Goal: Task Accomplishment & Management: Manage account settings

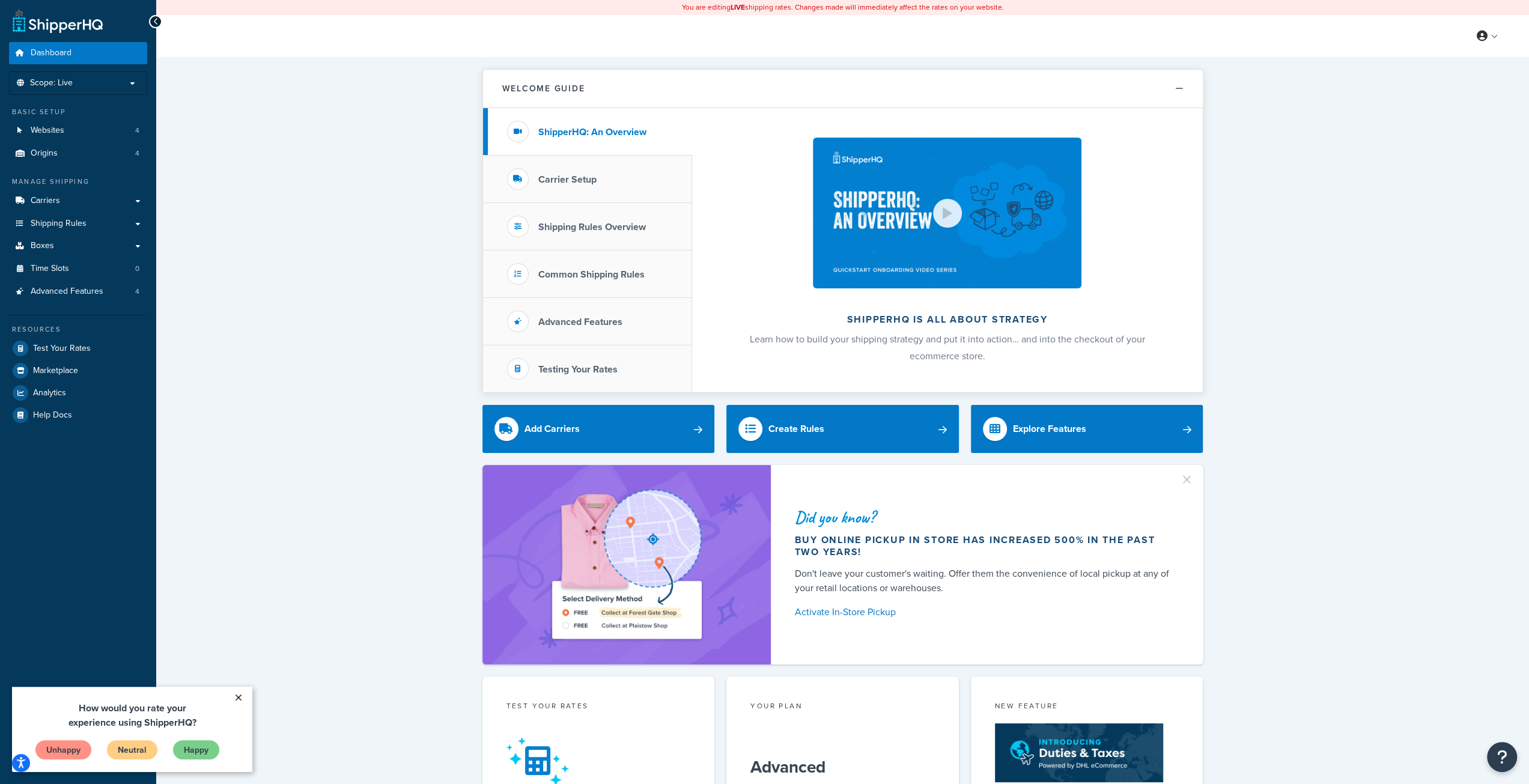
click at [242, 697] on link "×" at bounding box center [238, 697] width 21 height 22
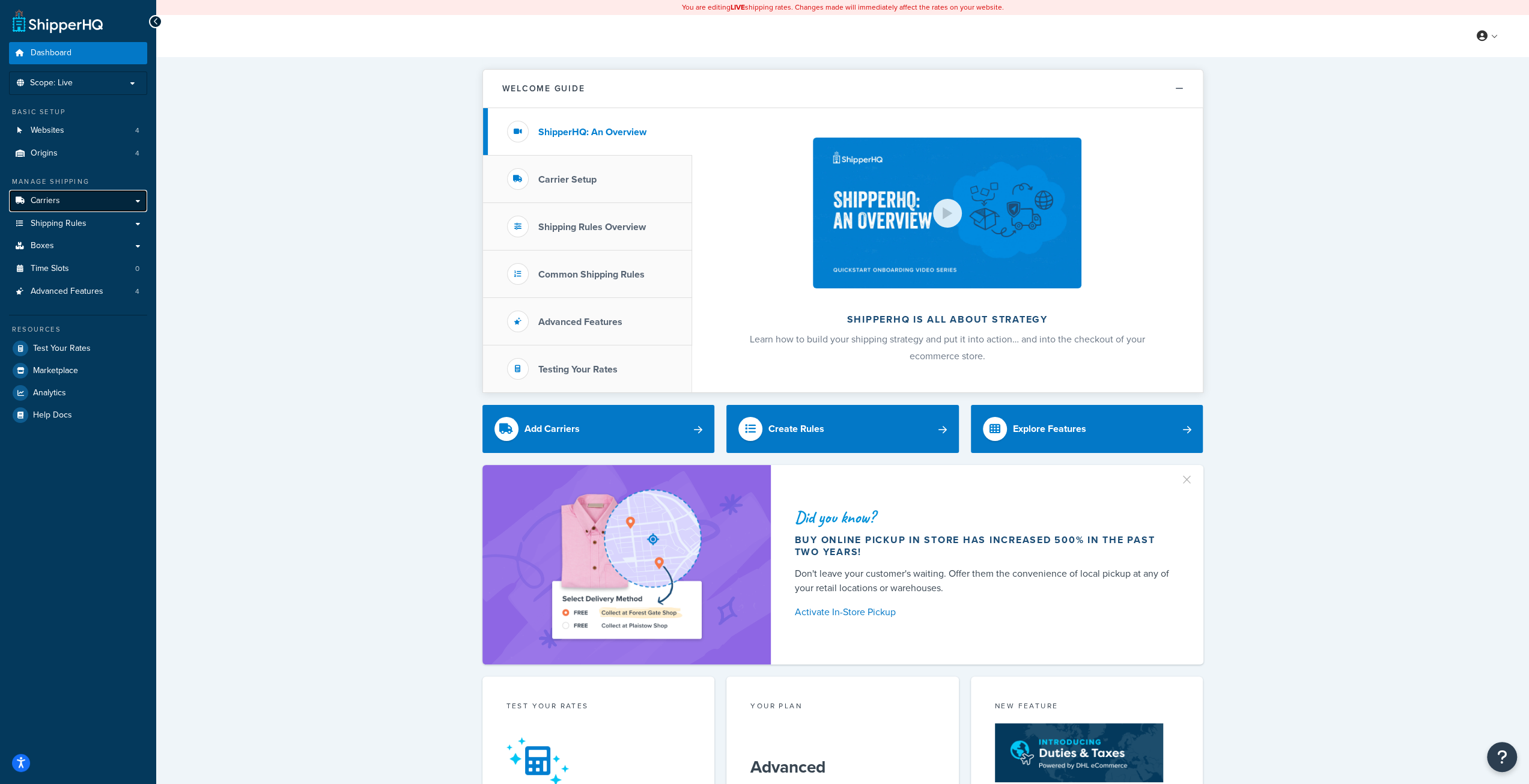
click at [86, 200] on link "Carriers" at bounding box center [78, 200] width 138 height 22
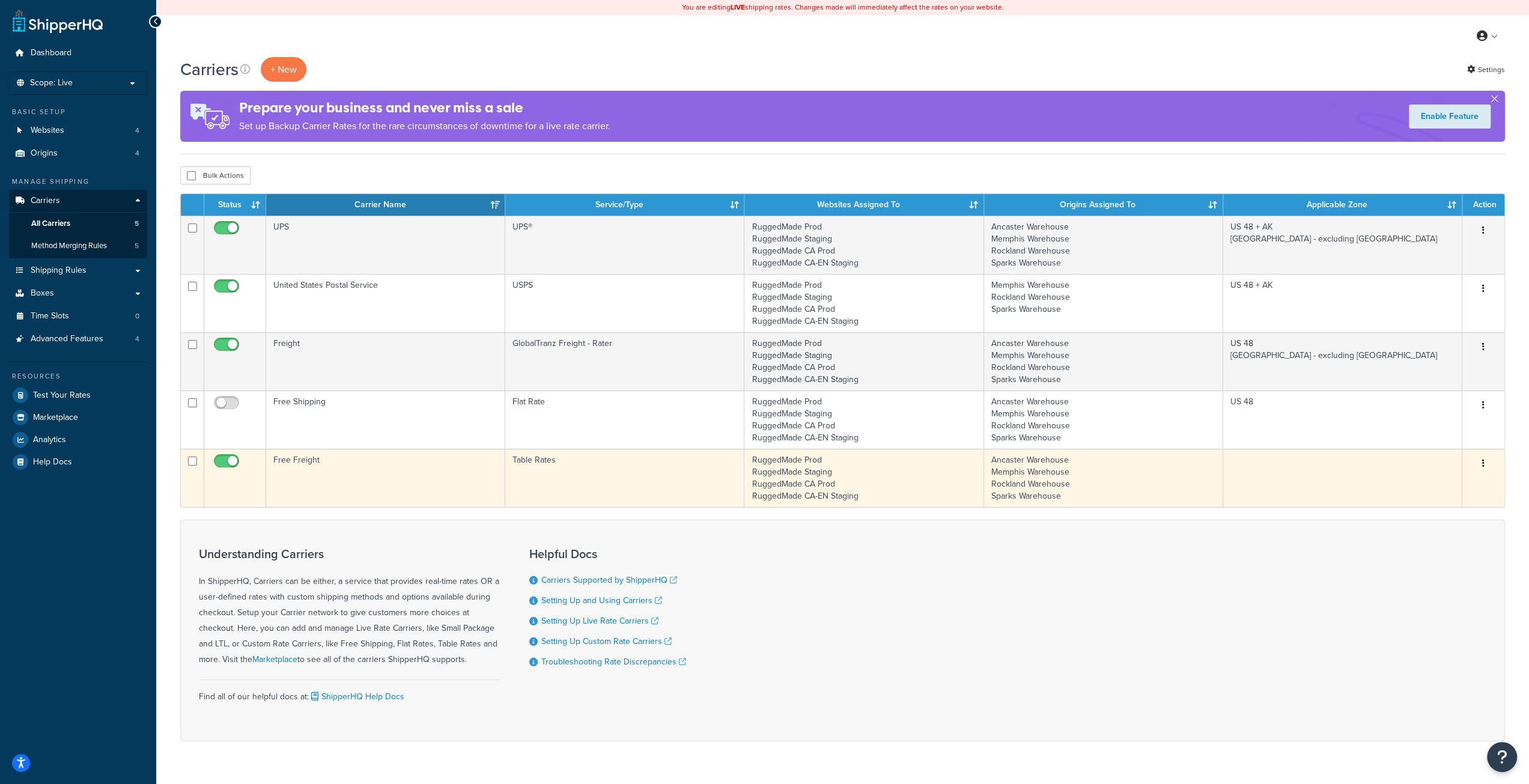
click at [1483, 462] on icon "button" at bounding box center [1483, 463] width 2 height 8
click at [1439, 480] on link "Edit" at bounding box center [1434, 486] width 95 height 25
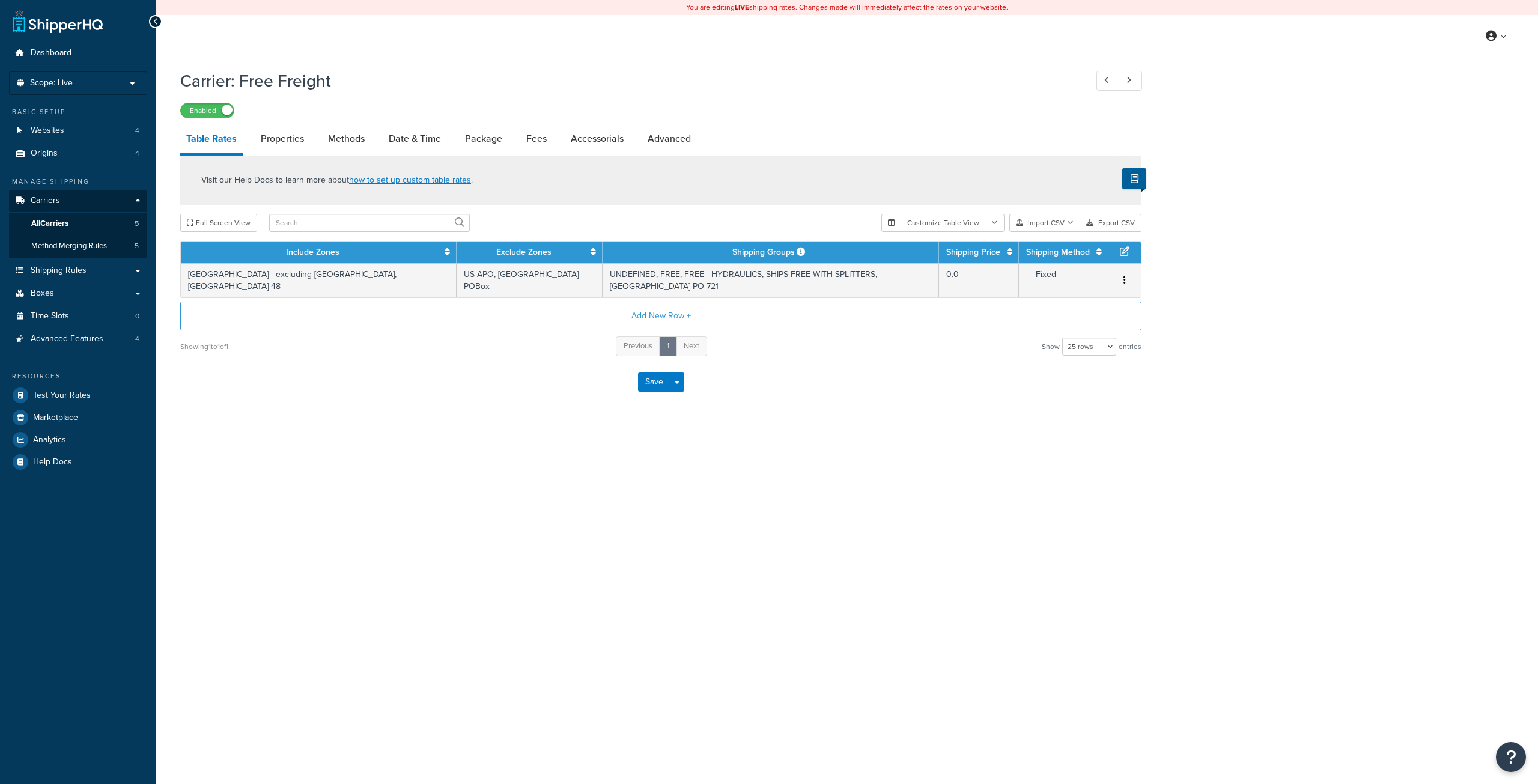
select select "25"
click at [1126, 276] on icon "button" at bounding box center [1124, 279] width 2 height 8
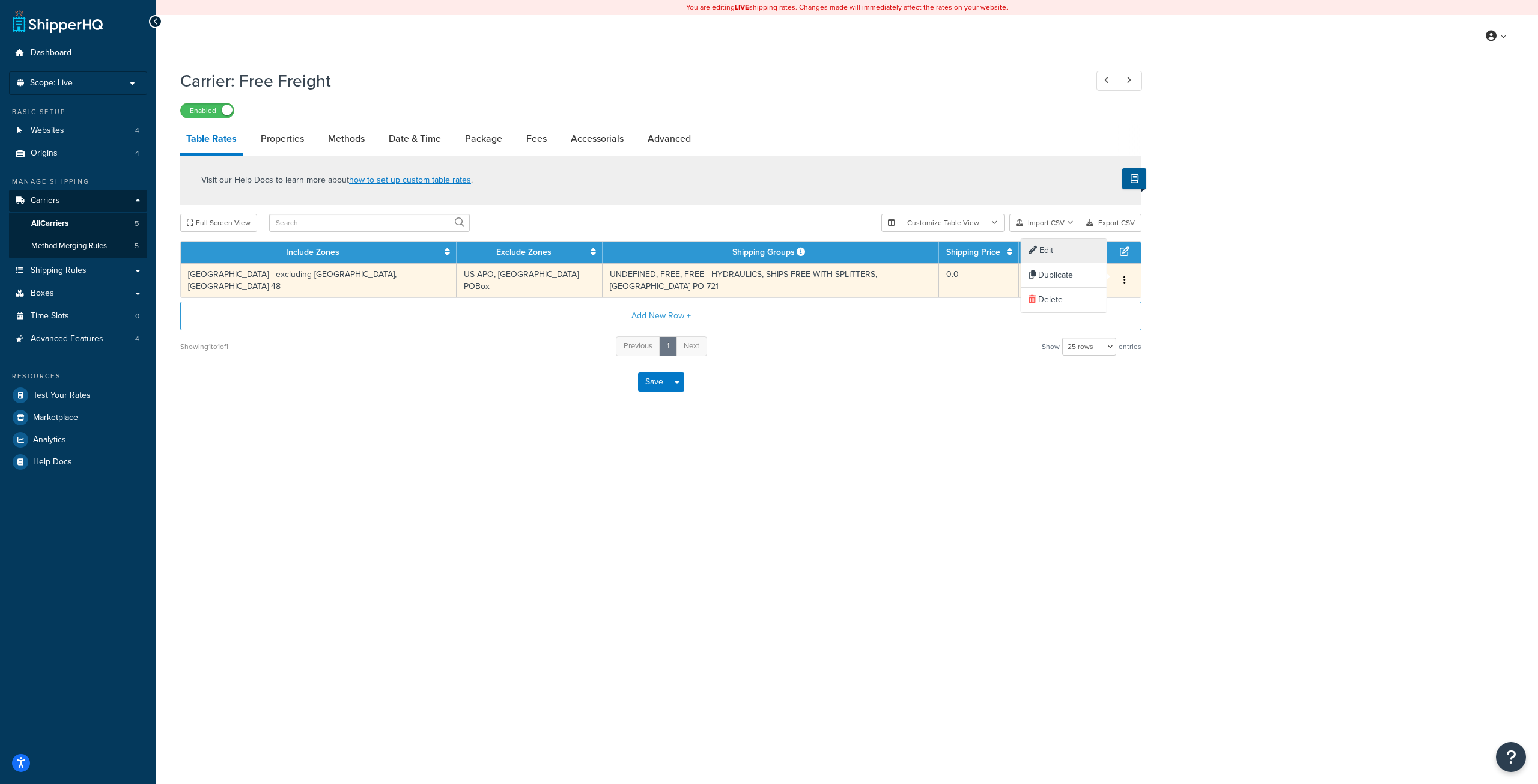
click at [1064, 252] on div "Edit" at bounding box center [1064, 251] width 85 height 25
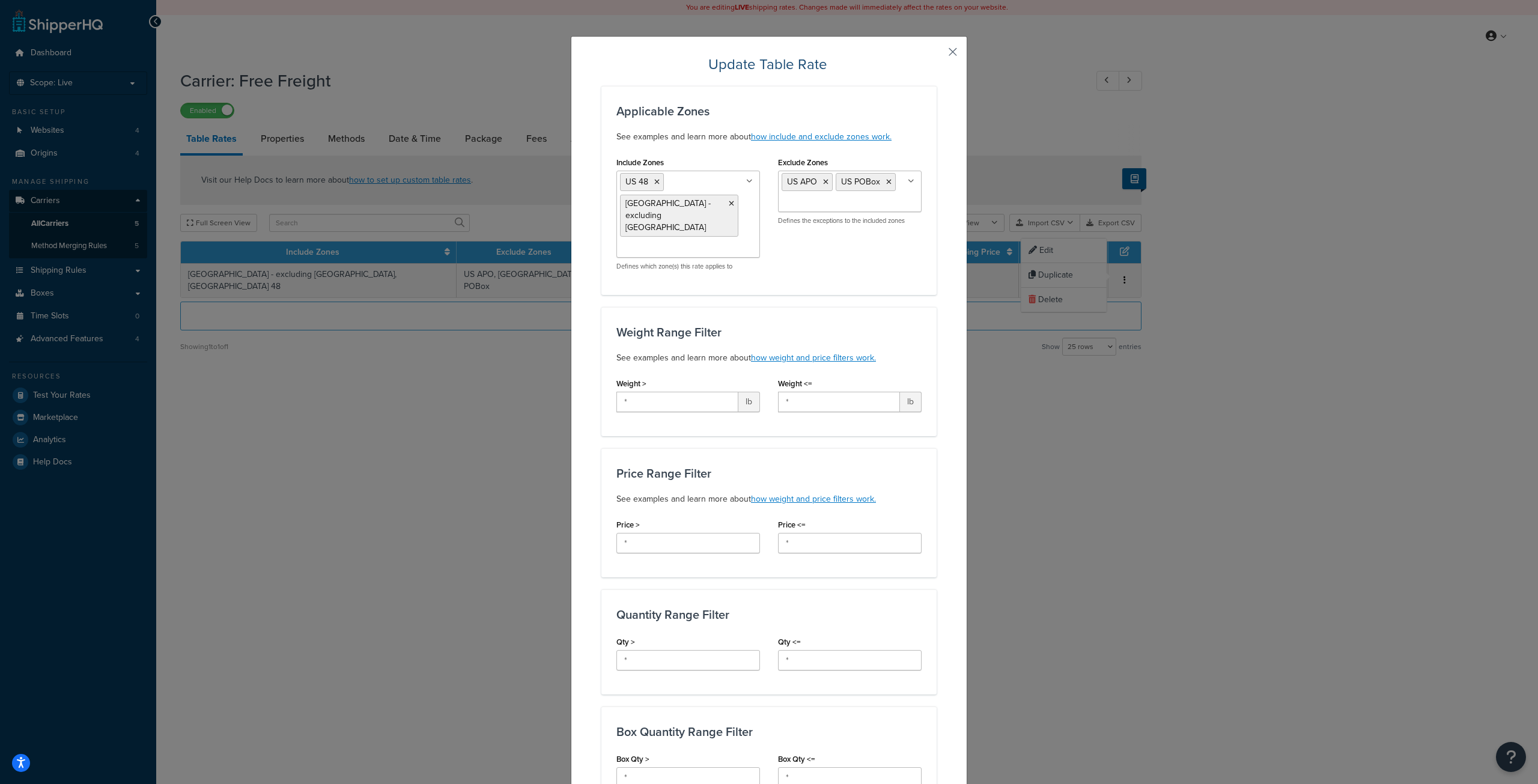
click at [937, 54] on button "button" at bounding box center [935, 56] width 3 height 3
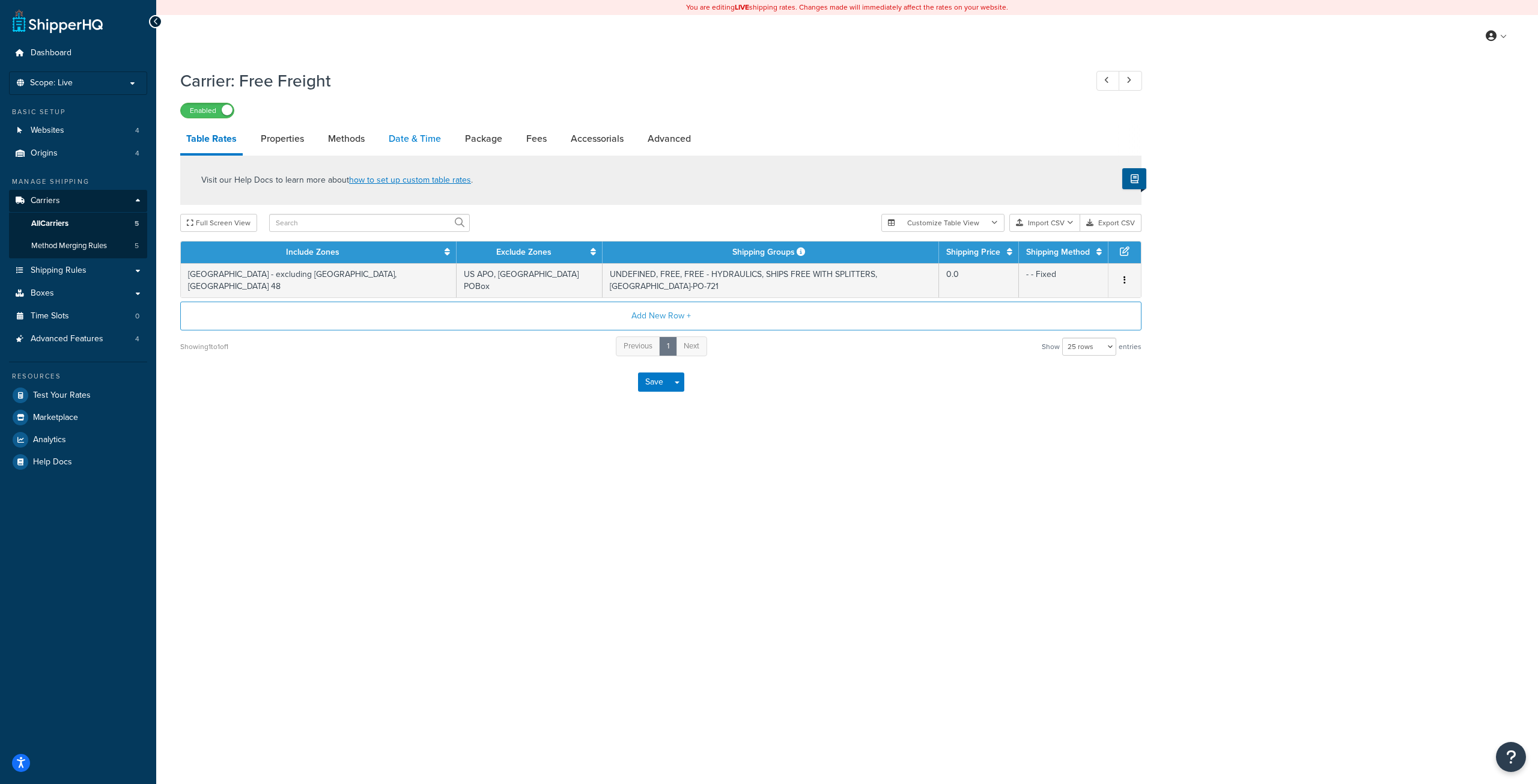
click at [413, 139] on link "Date & Time" at bounding box center [415, 139] width 64 height 29
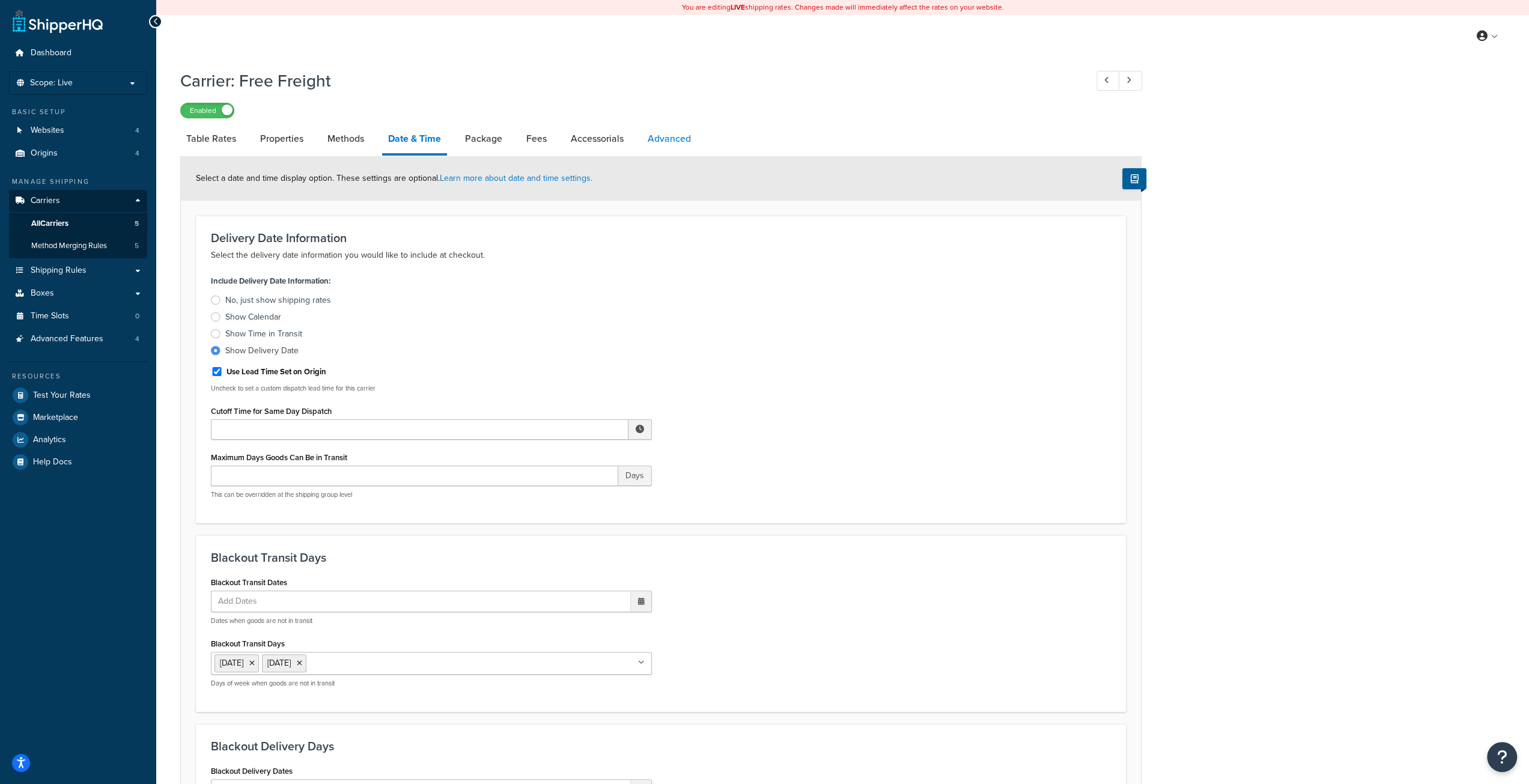
click at [659, 142] on link "Advanced" at bounding box center [669, 139] width 55 height 29
select select "false"
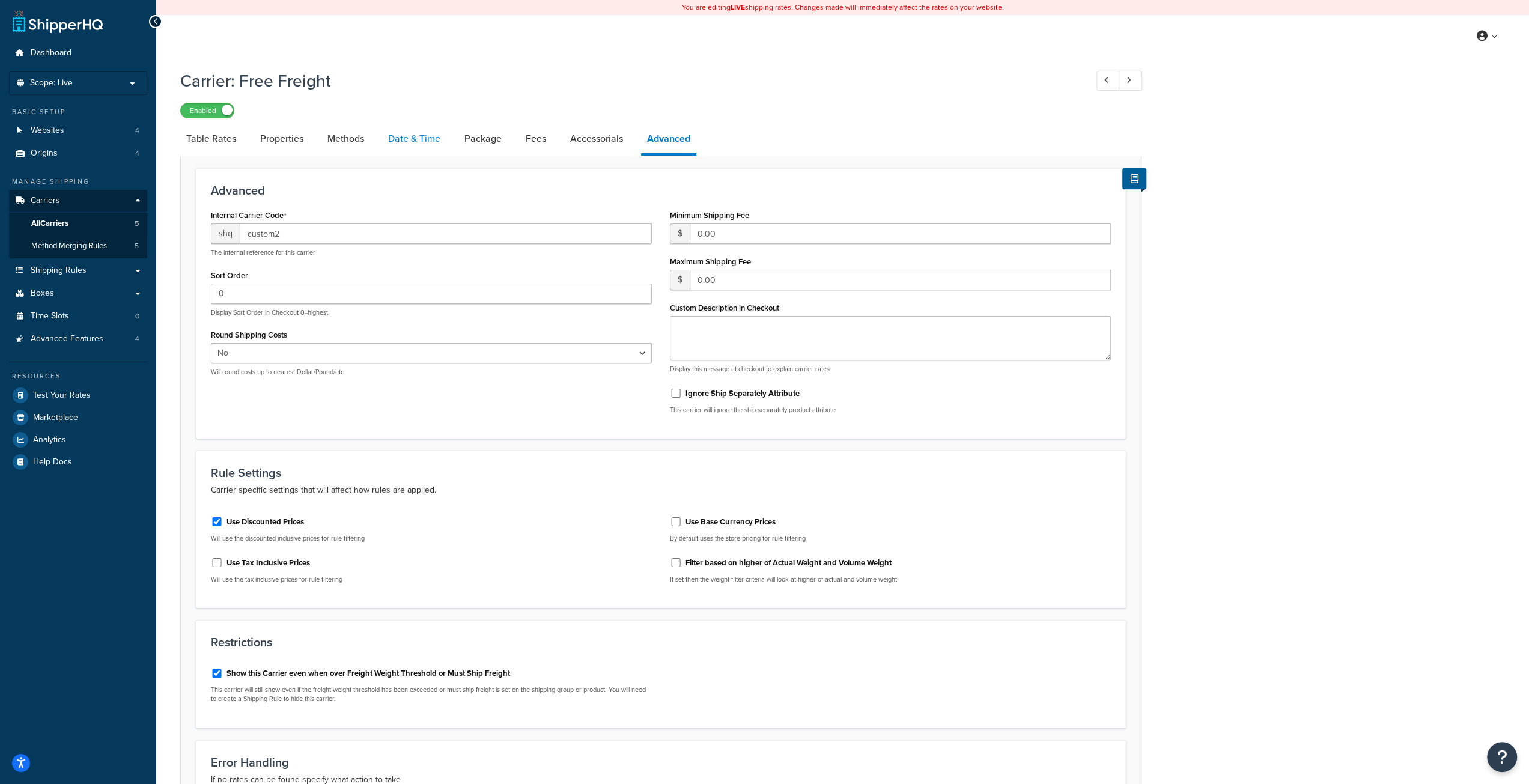
click at [422, 142] on link "Date & Time" at bounding box center [414, 139] width 64 height 29
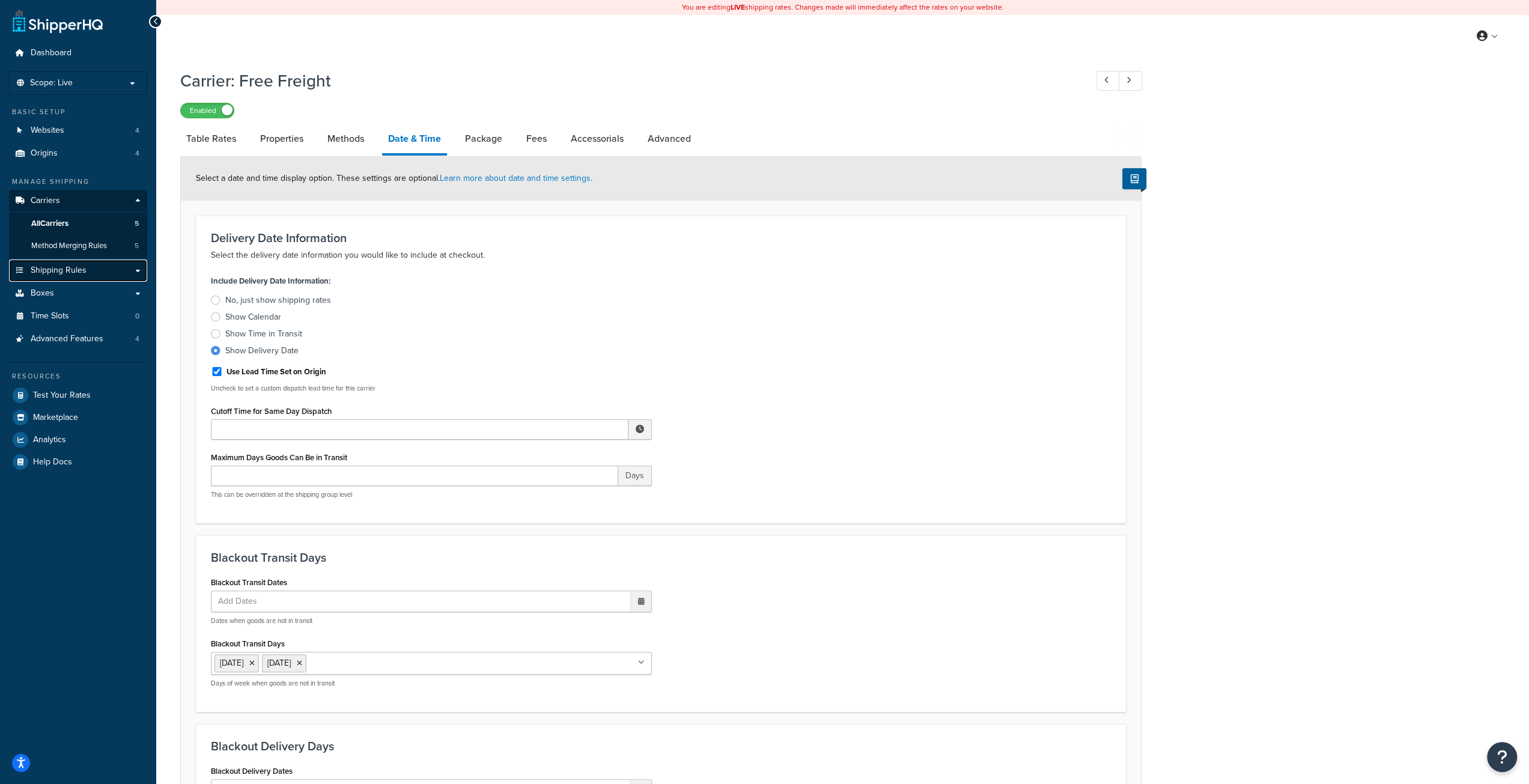
click at [73, 270] on span "Shipping Rules" at bounding box center [59, 271] width 56 height 11
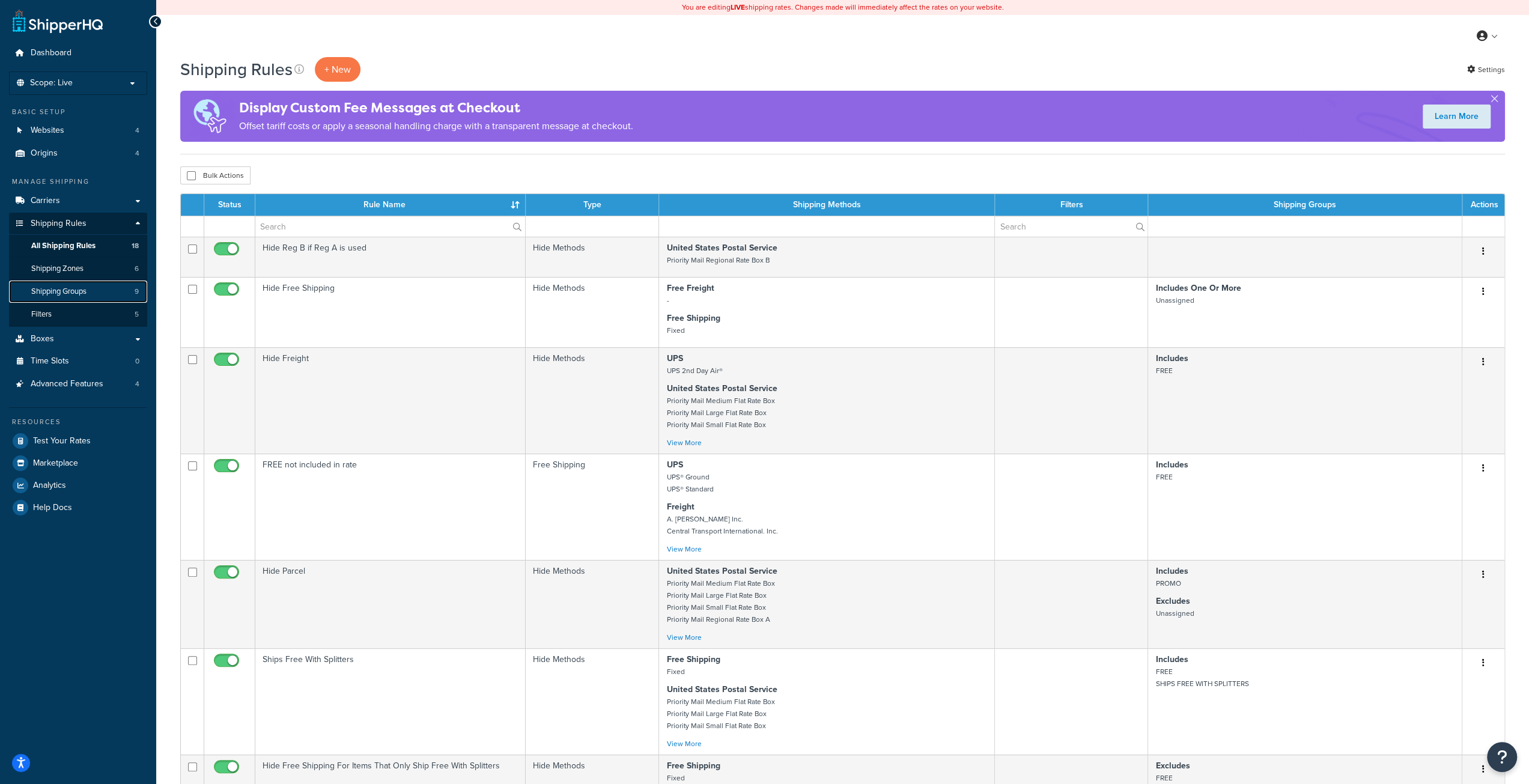
click at [72, 291] on span "Shipping Groups" at bounding box center [58, 292] width 55 height 11
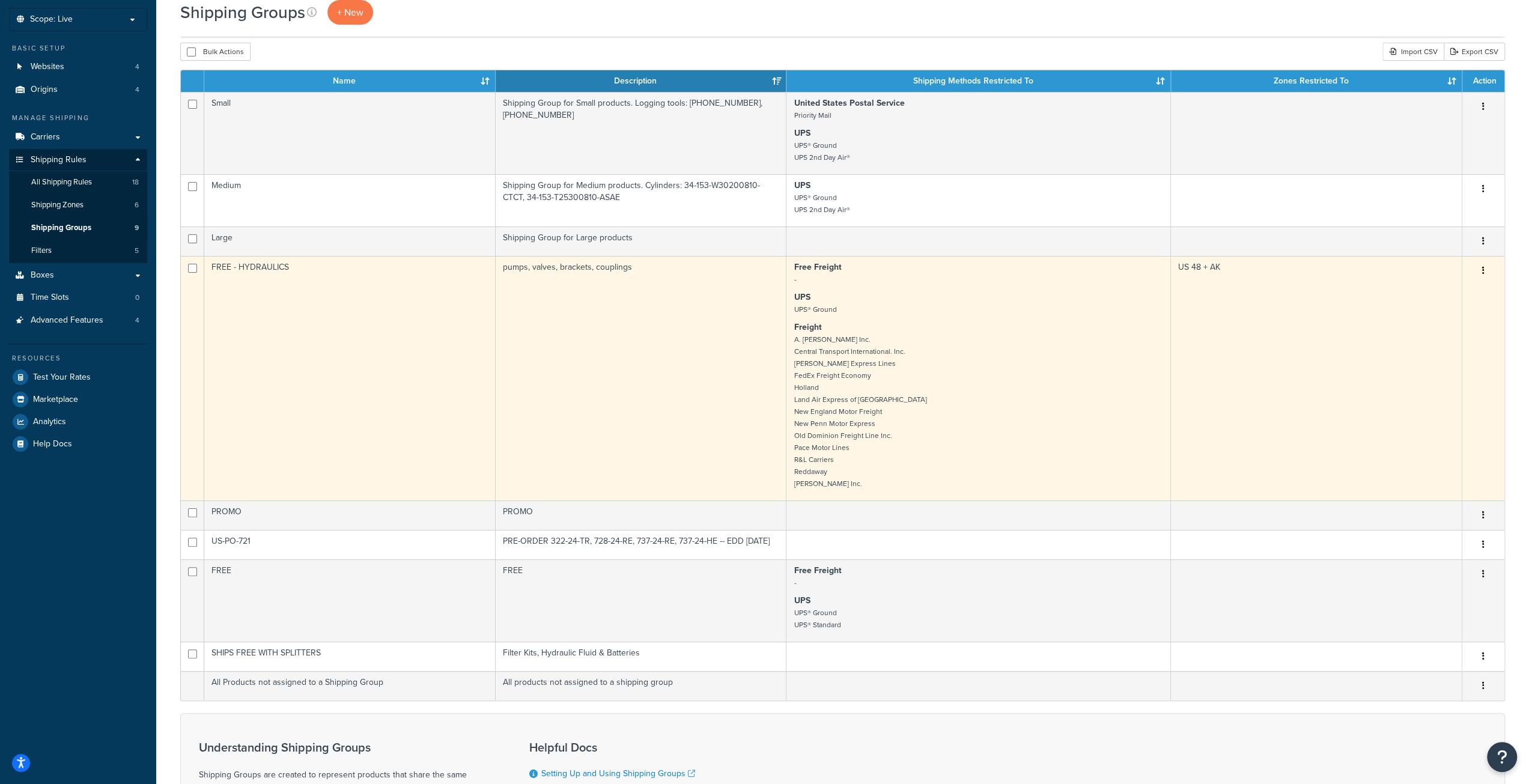
scroll to position [120, 0]
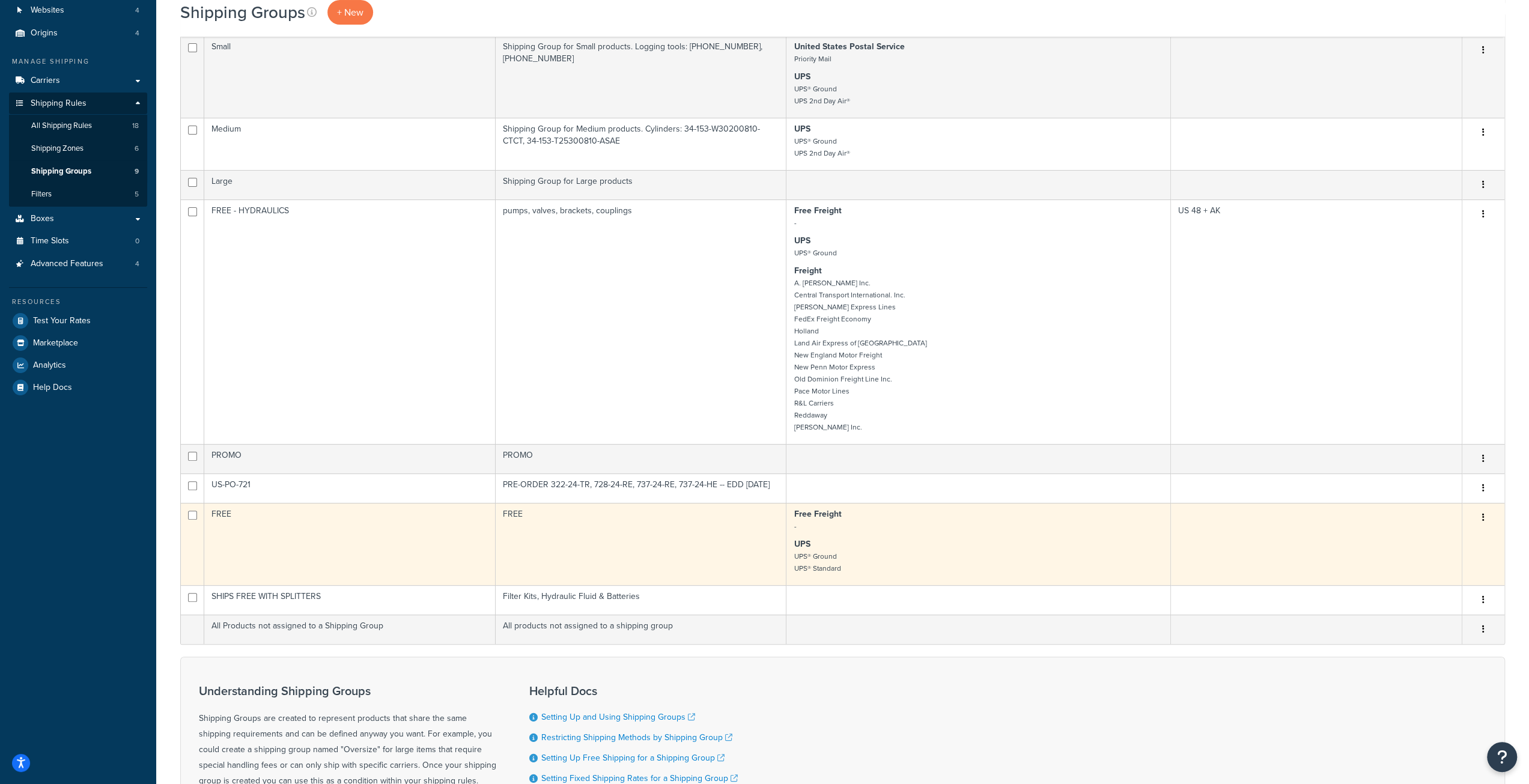
click at [1481, 514] on button "button" at bounding box center [1483, 517] width 17 height 19
click at [1428, 536] on link "Edit" at bounding box center [1434, 539] width 95 height 25
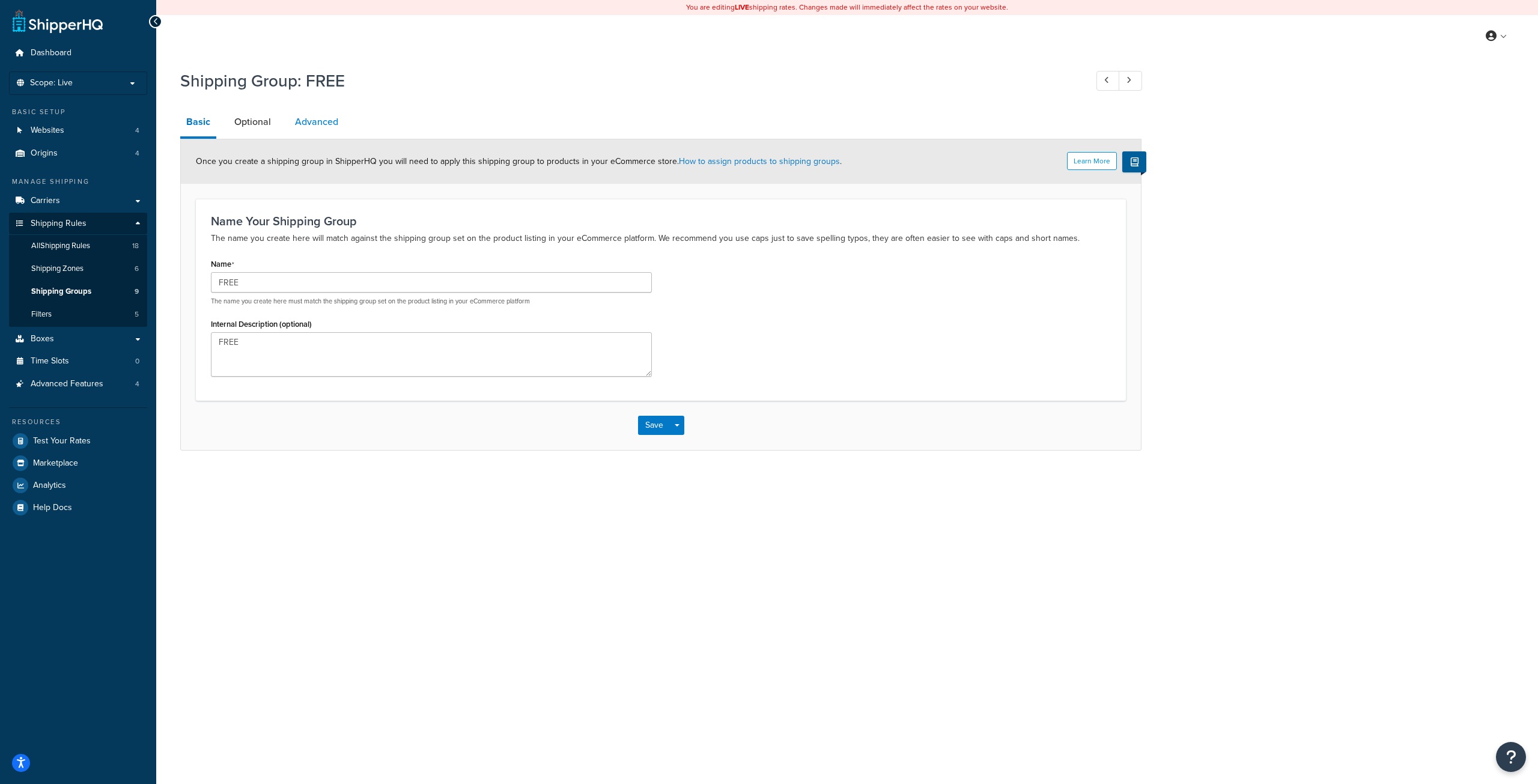
click at [327, 119] on link "Advanced" at bounding box center [317, 122] width 55 height 29
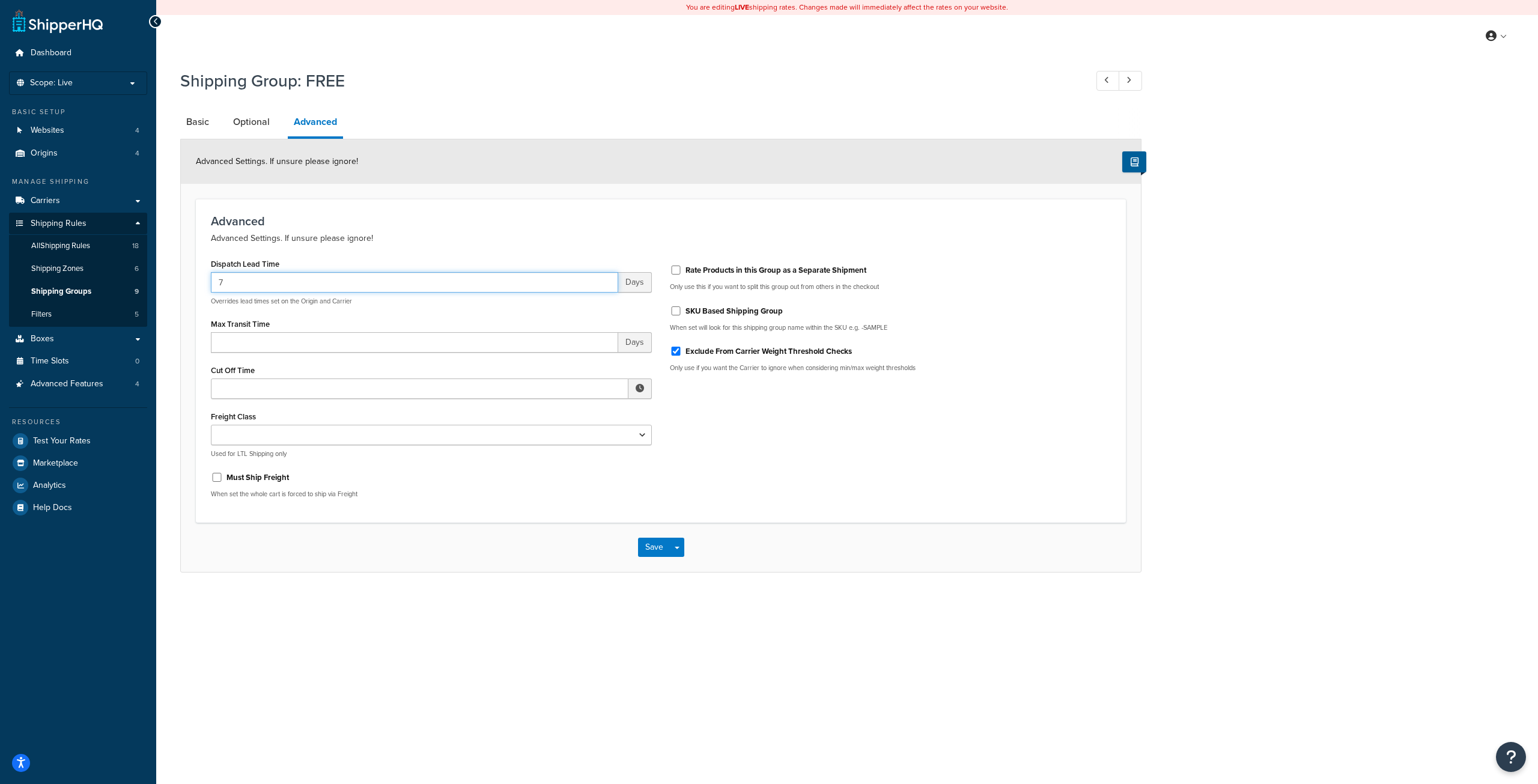
drag, startPoint x: 227, startPoint y: 285, endPoint x: 205, endPoint y: 284, distance: 22.0
click at [205, 284] on div "Dispatch Lead Time 7 Days Overrides lead times set on the Origin and Carrier Ma…" at bounding box center [431, 381] width 459 height 252
type input "10"
click at [645, 545] on button "Save" at bounding box center [654, 547] width 32 height 19
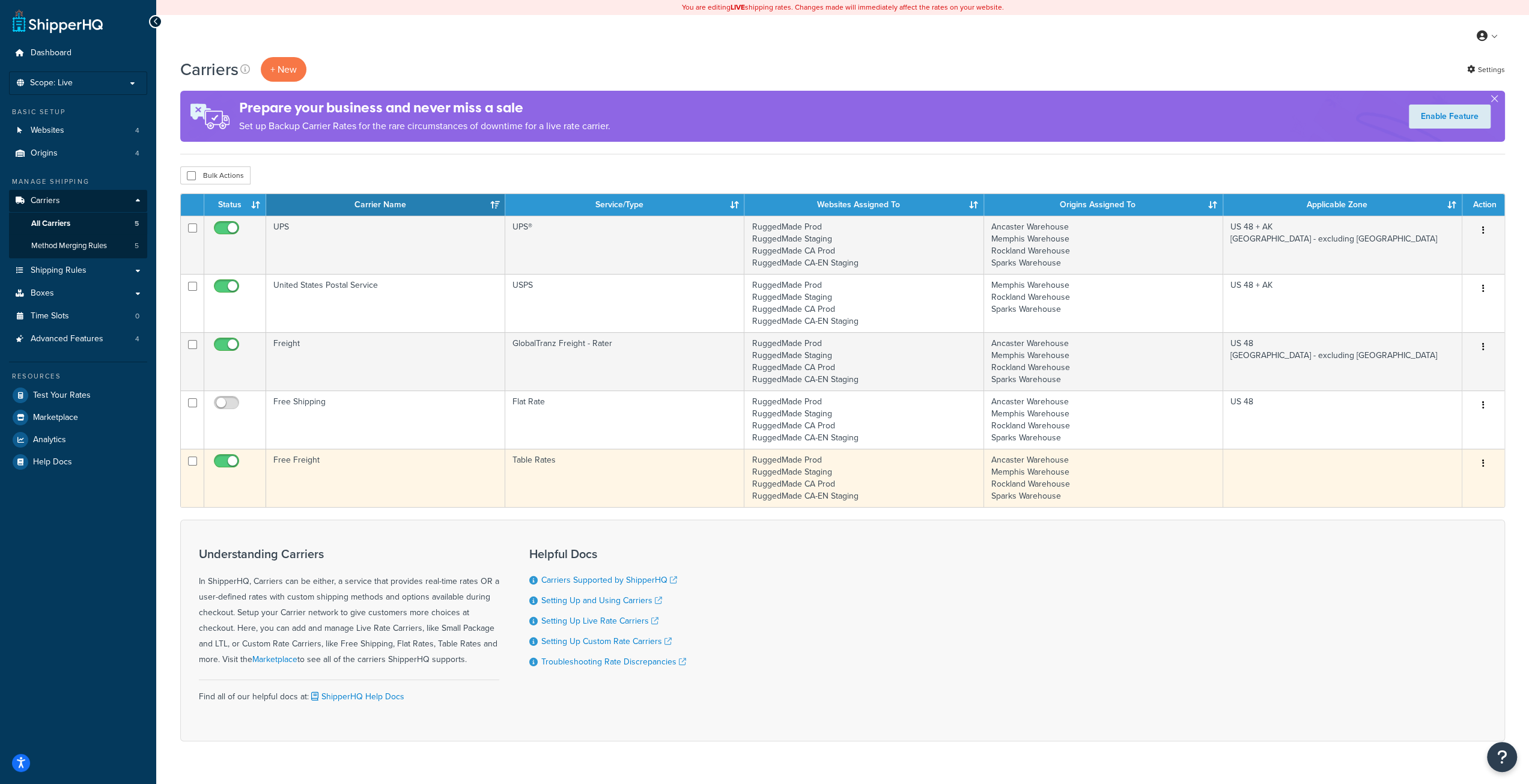
click at [1481, 461] on button "button" at bounding box center [1483, 463] width 17 height 19
click at [1416, 489] on link "Edit" at bounding box center [1434, 486] width 95 height 25
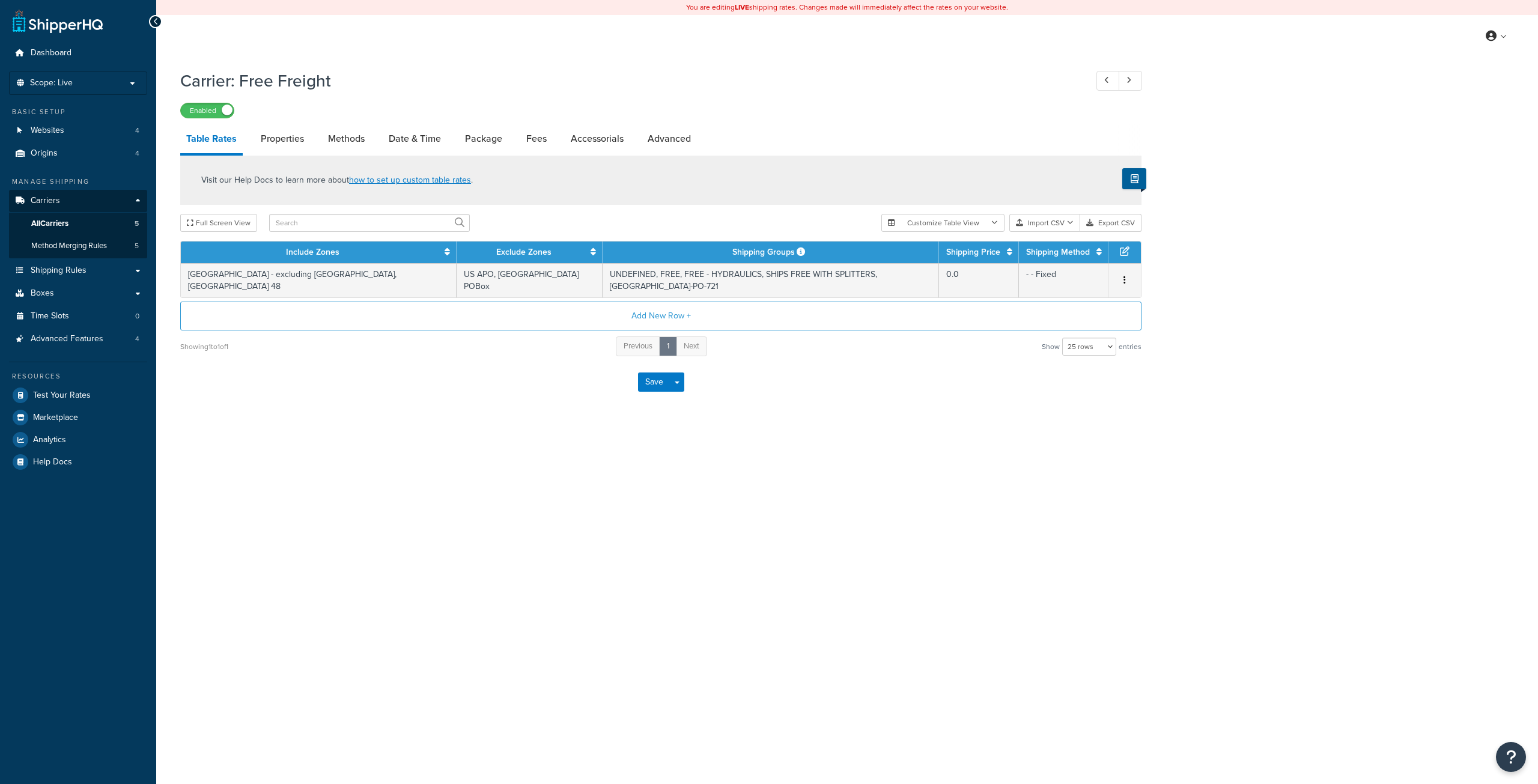
select select "25"
click at [659, 144] on link "Advanced" at bounding box center [669, 139] width 55 height 29
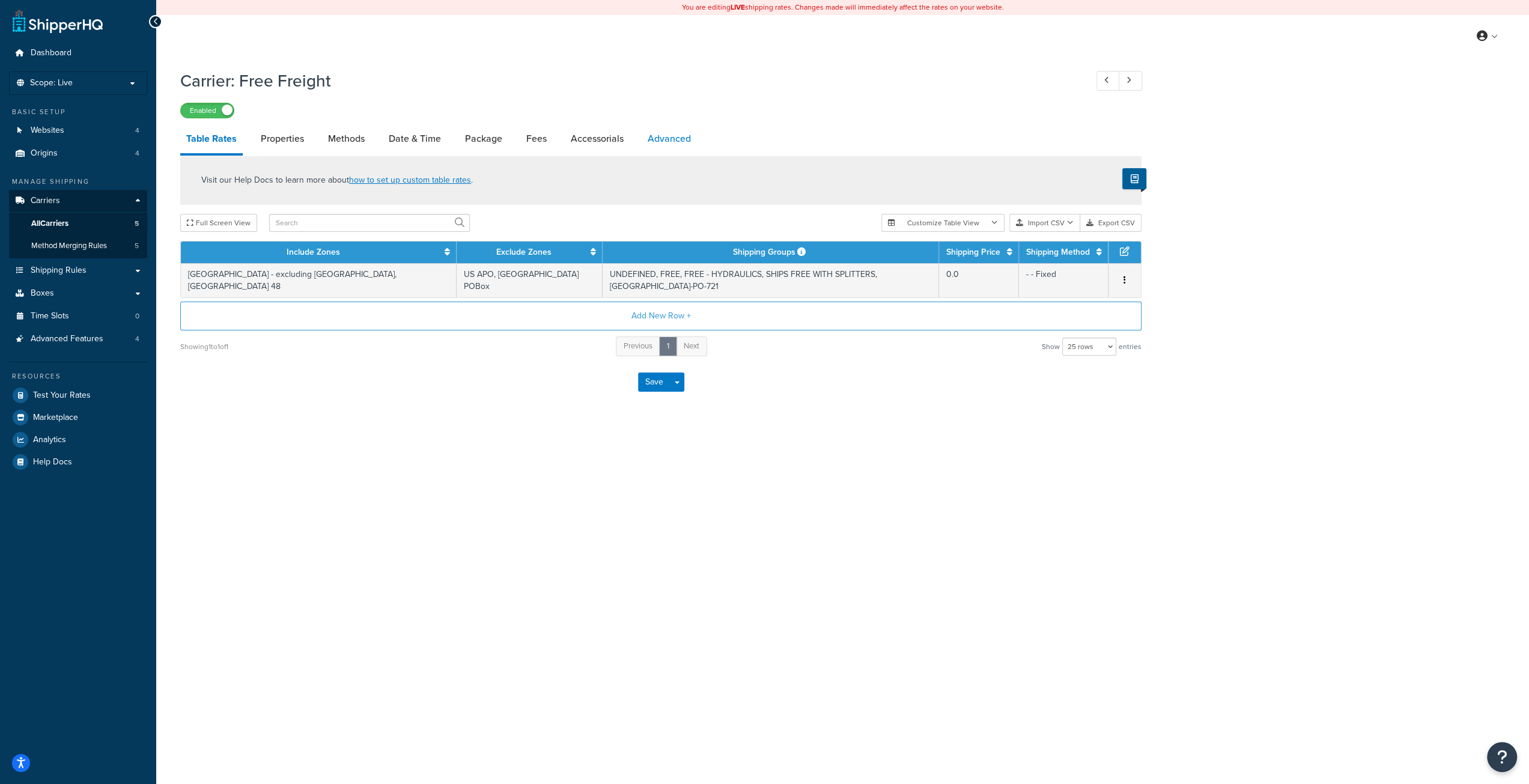
select select "false"
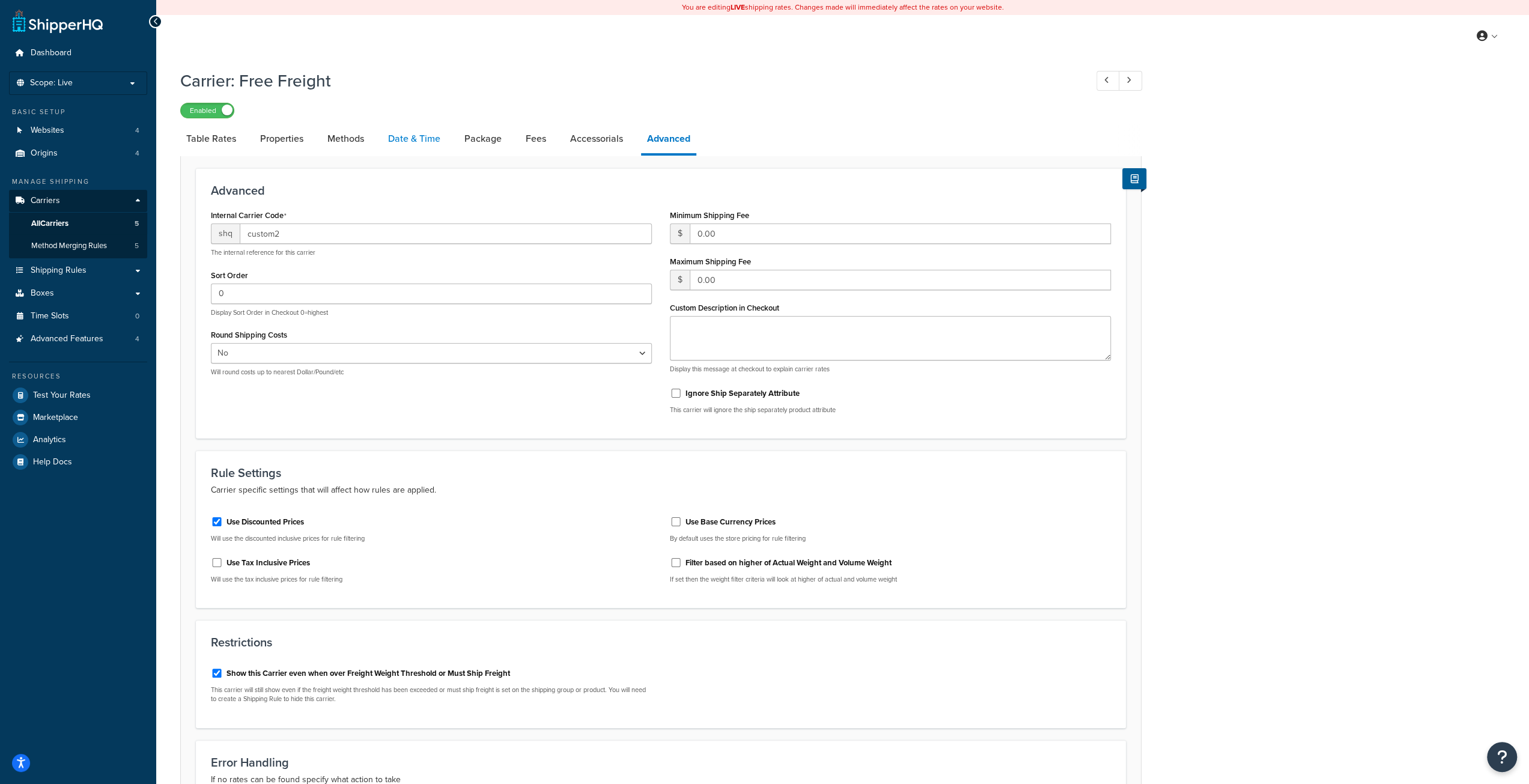
click at [421, 138] on link "Date & Time" at bounding box center [414, 139] width 64 height 29
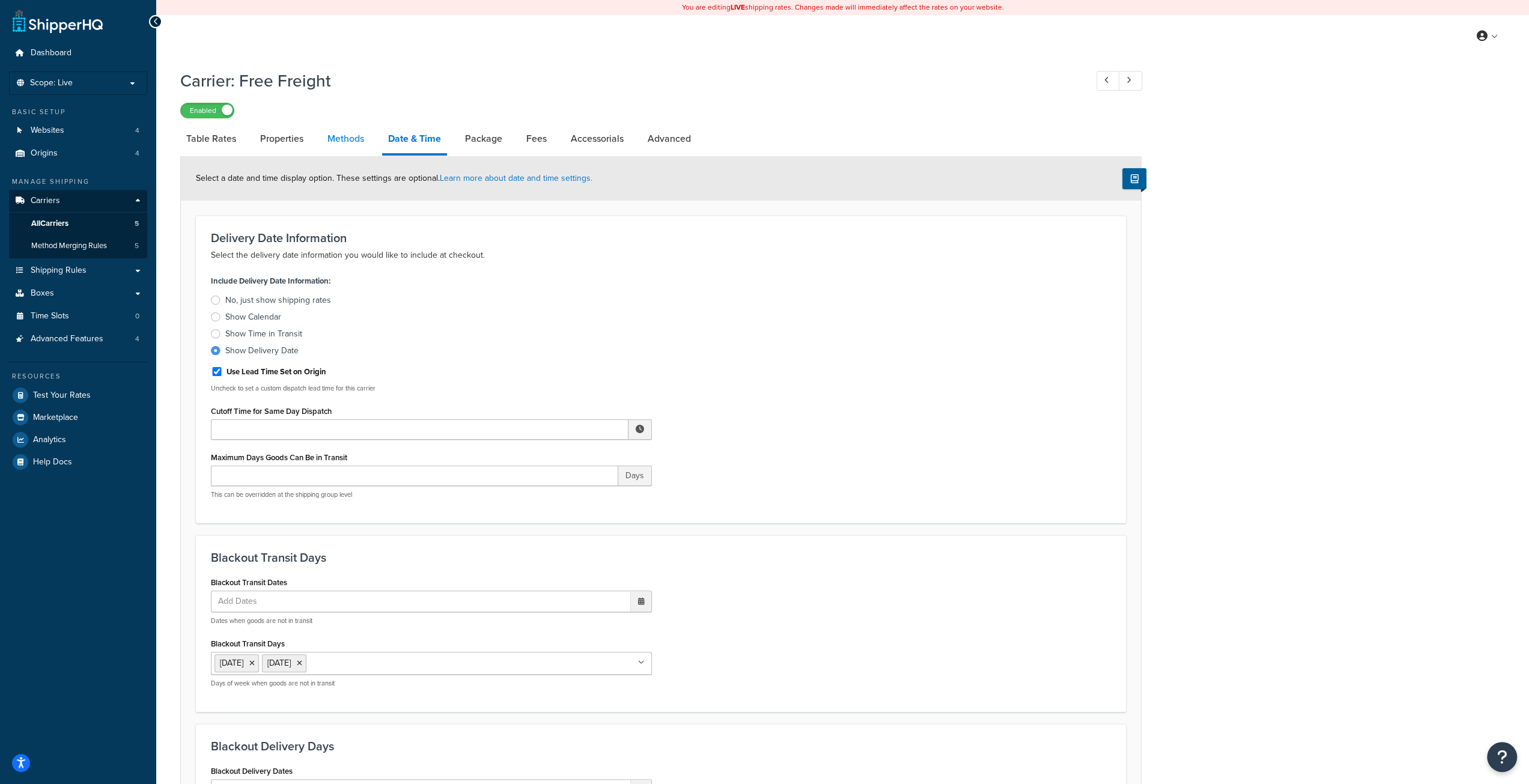
click at [364, 138] on link "Methods" at bounding box center [345, 139] width 48 height 29
select select "25"
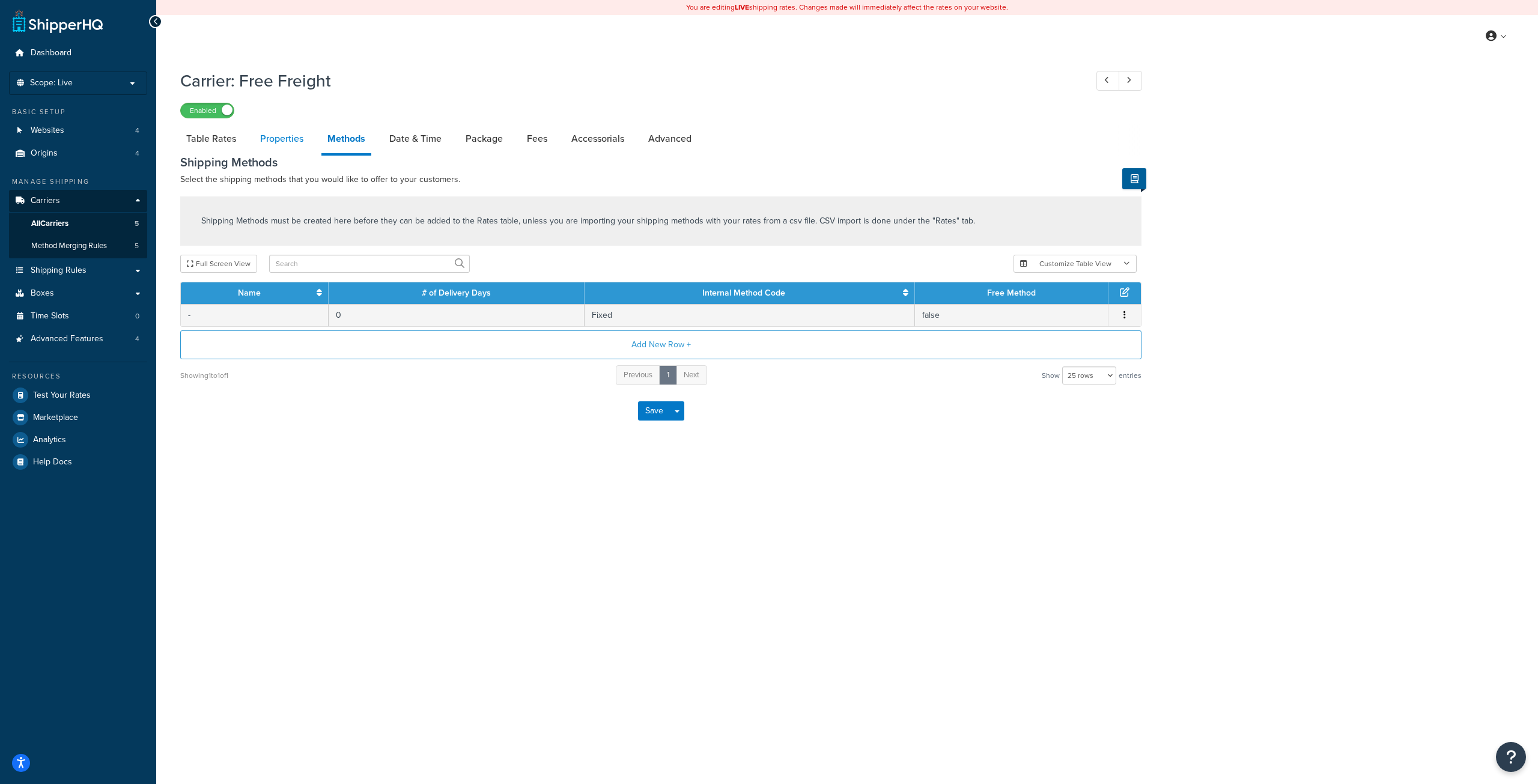
click at [283, 137] on link "Properties" at bounding box center [281, 139] width 55 height 29
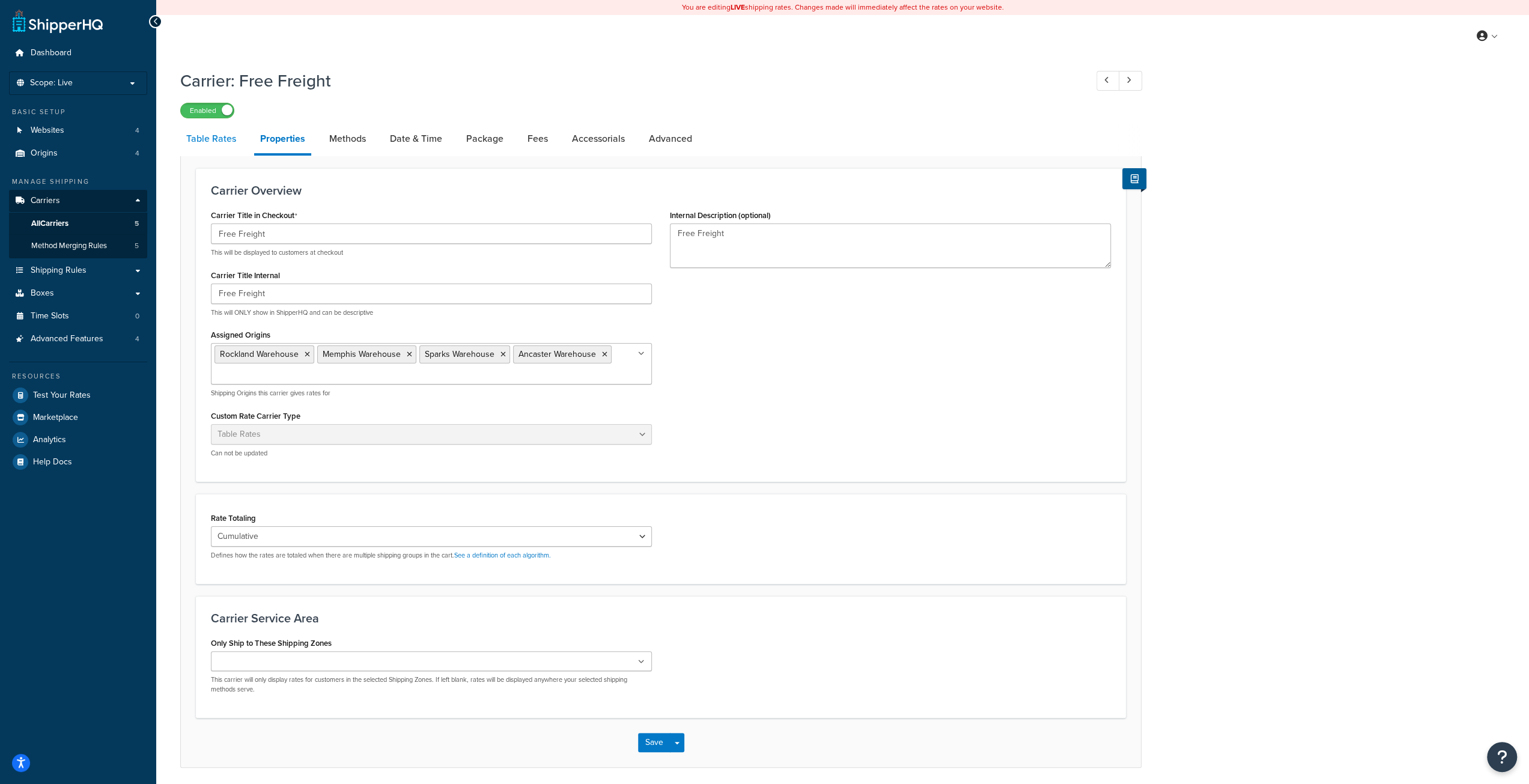
click at [221, 137] on link "Table Rates" at bounding box center [212, 139] width 62 height 29
select select "25"
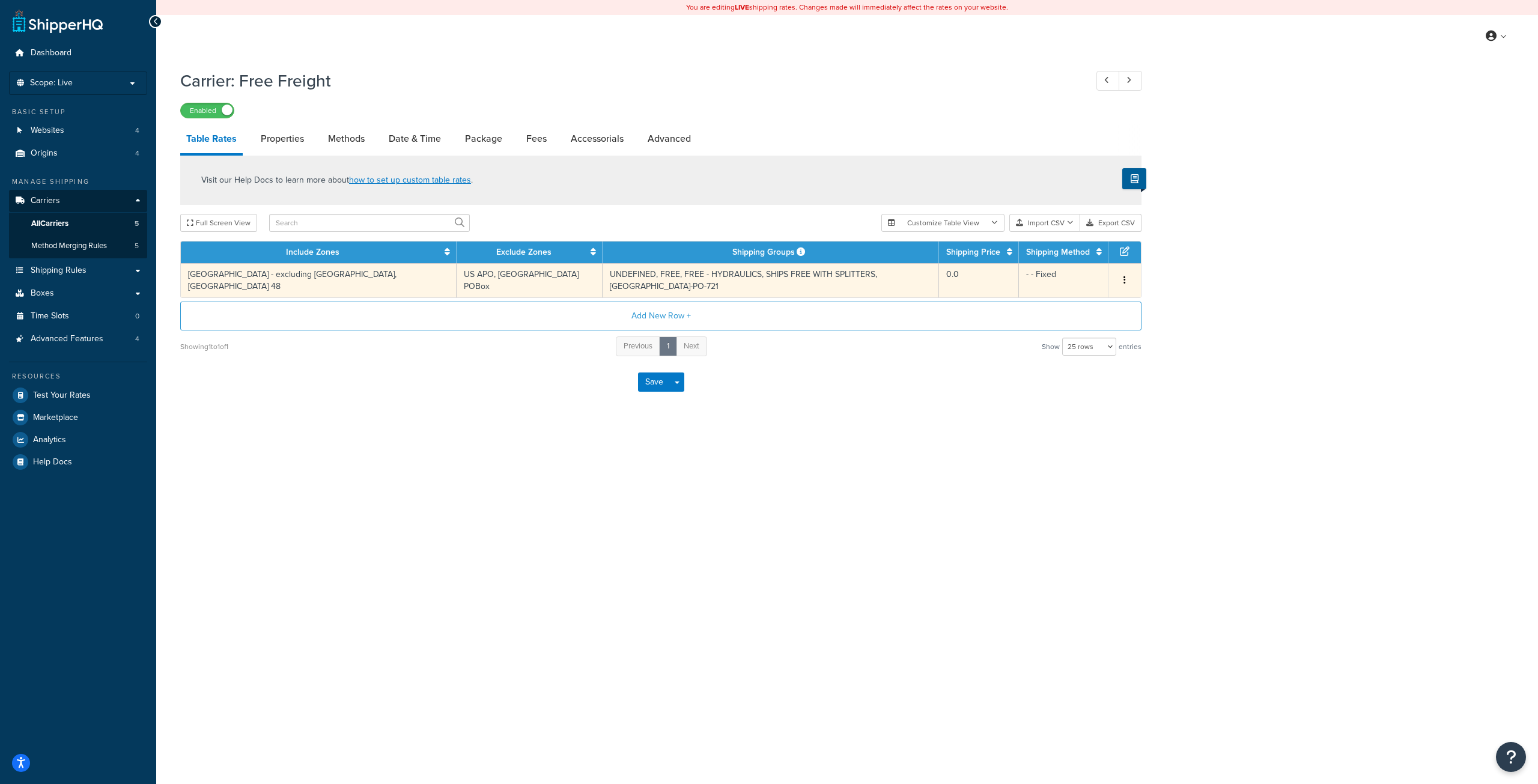
click at [1121, 274] on button "button" at bounding box center [1124, 280] width 10 height 13
click at [1042, 252] on div "Edit" at bounding box center [1064, 251] width 85 height 25
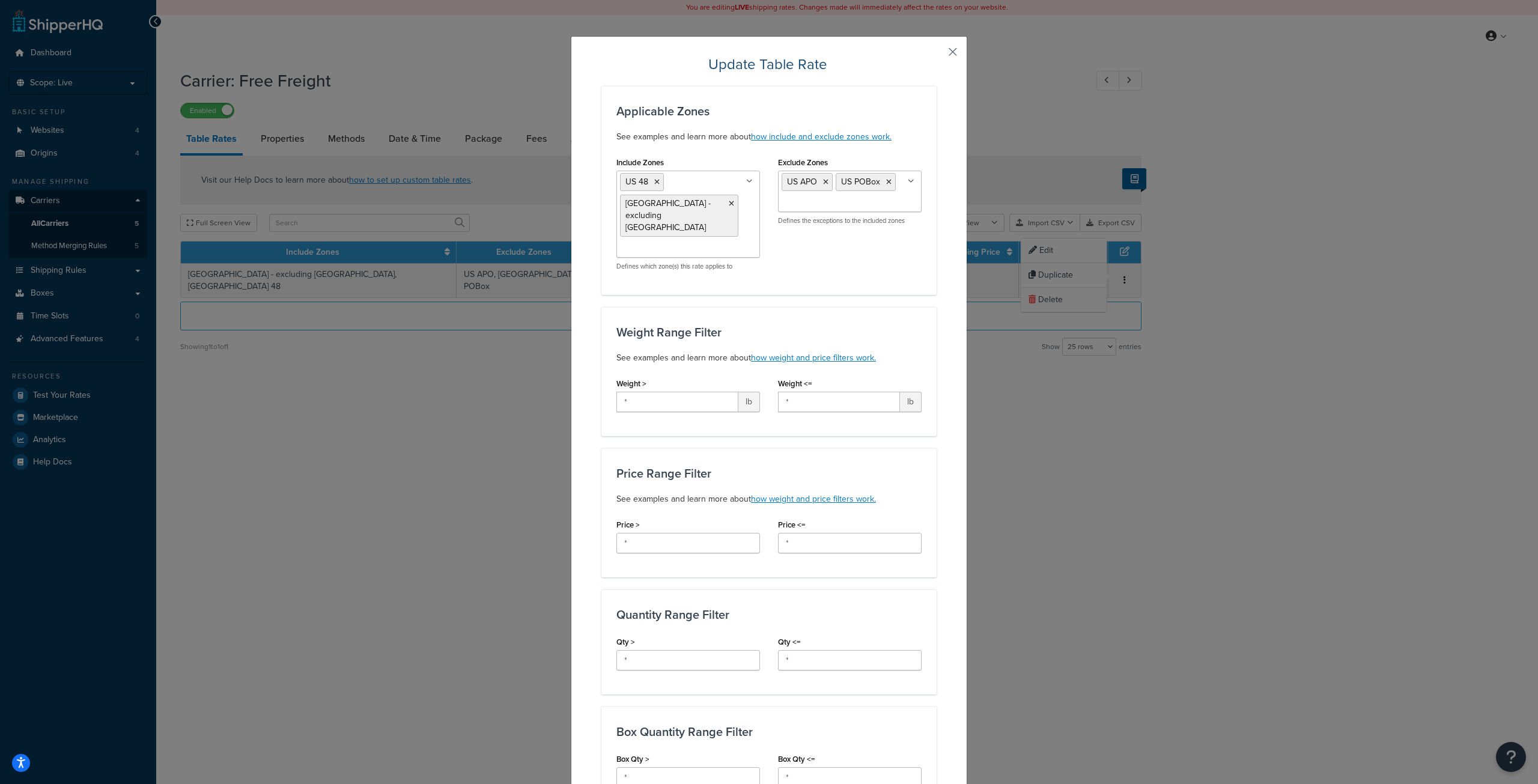
click at [937, 54] on button "button" at bounding box center [935, 56] width 3 height 3
